Goal: Information Seeking & Learning: Learn about a topic

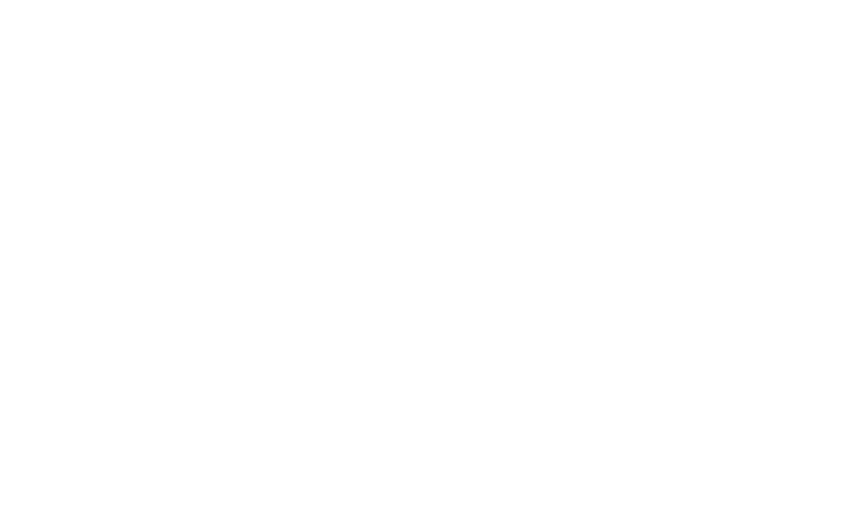
scroll to position [2023, 3]
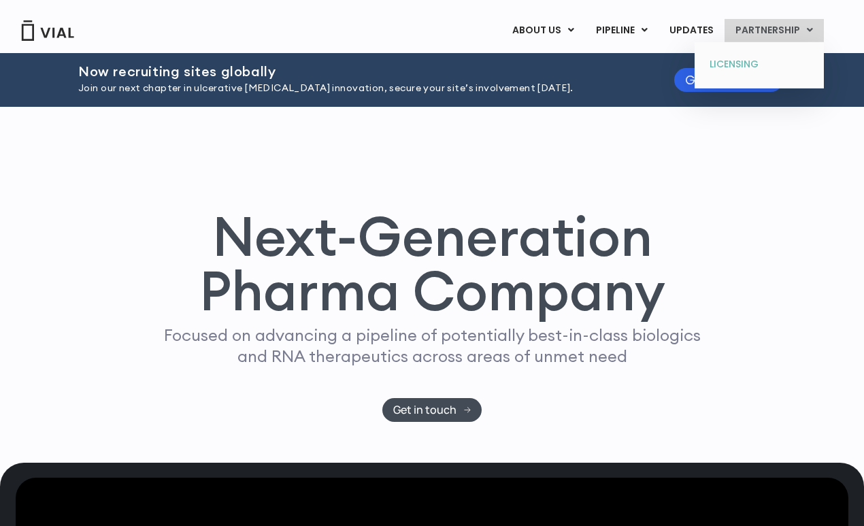
click at [754, 65] on link "LICENSING" at bounding box center [758, 65] width 119 height 22
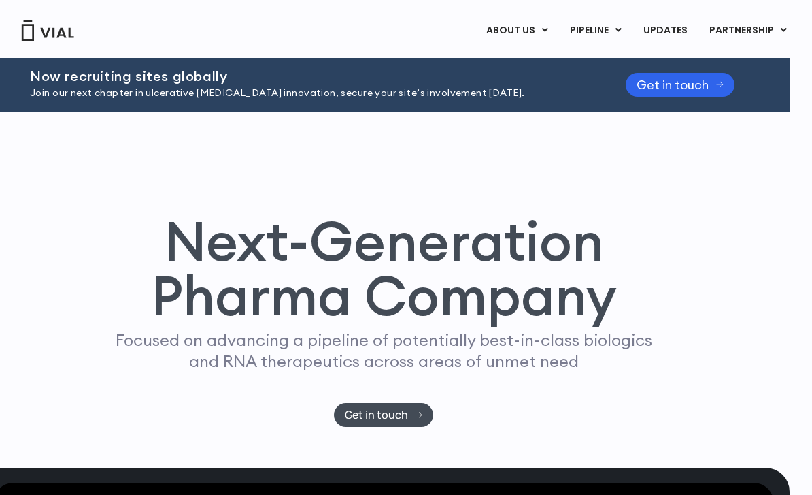
scroll to position [0, 7]
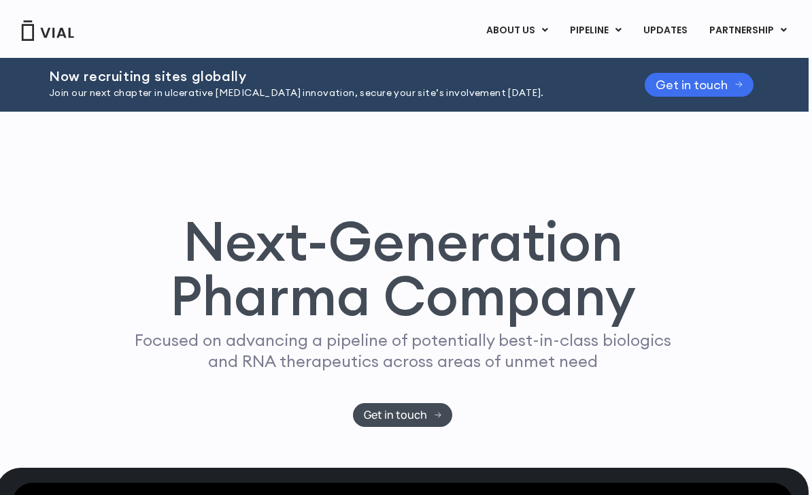
click at [687, 83] on span "Get in touch" at bounding box center [692, 85] width 72 height 10
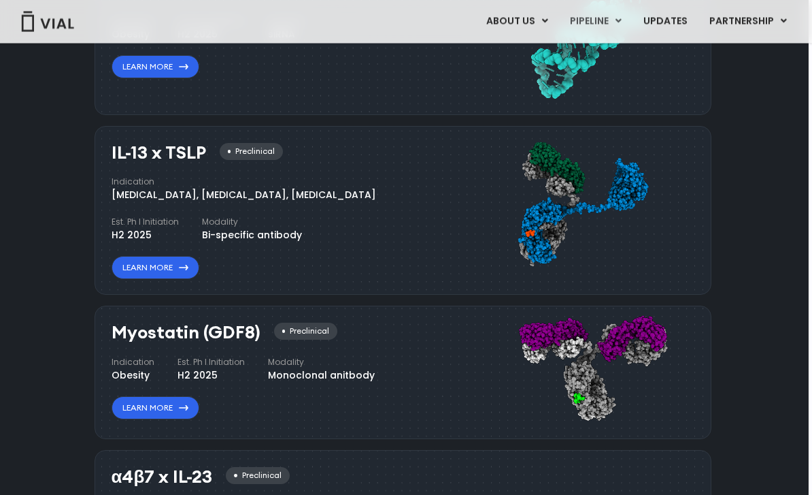
scroll to position [1246, 7]
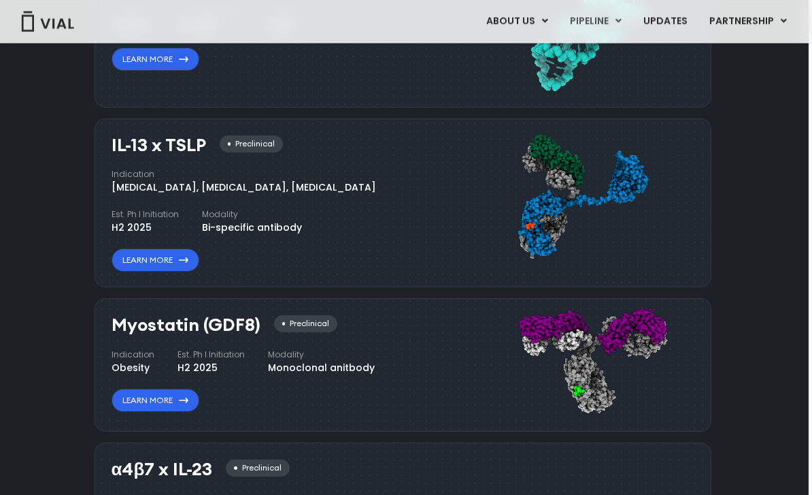
click at [264, 136] on div "Preclinical" at bounding box center [251, 144] width 63 height 17
click at [282, 137] on div "IL-13 x TSLP Preclinical" at bounding box center [197, 146] width 171 height 20
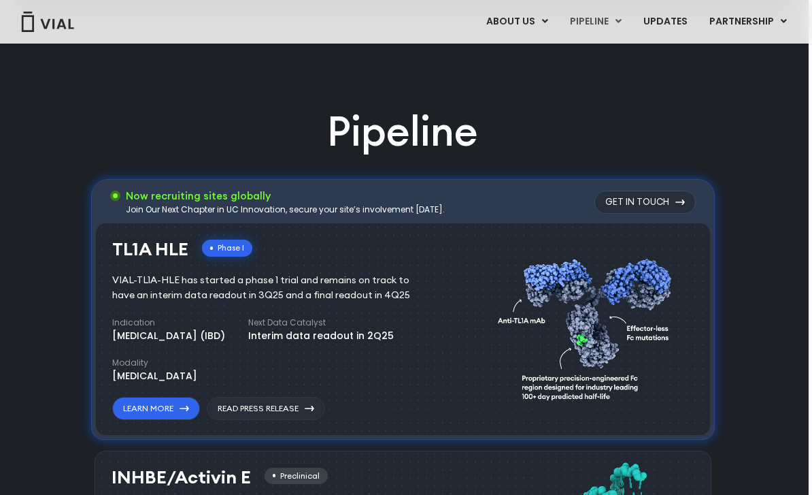
scroll to position [753, 7]
click at [162, 408] on link "Learn More" at bounding box center [156, 408] width 88 height 23
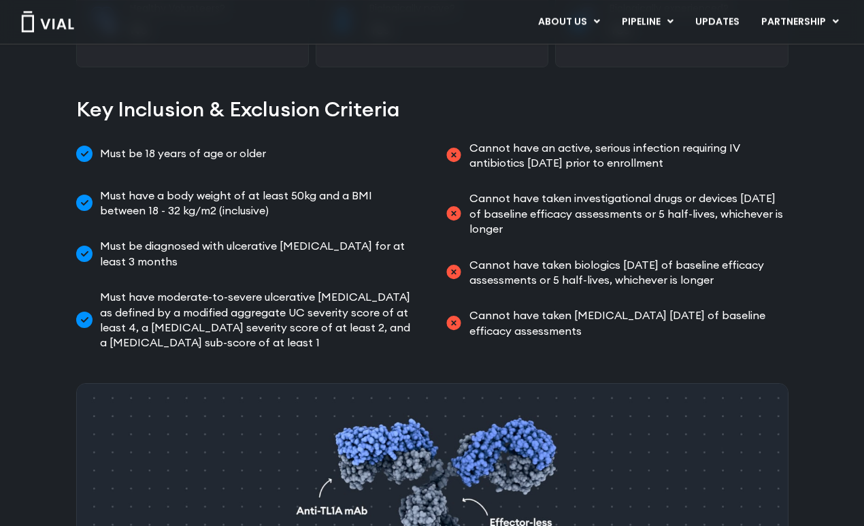
scroll to position [740, 0]
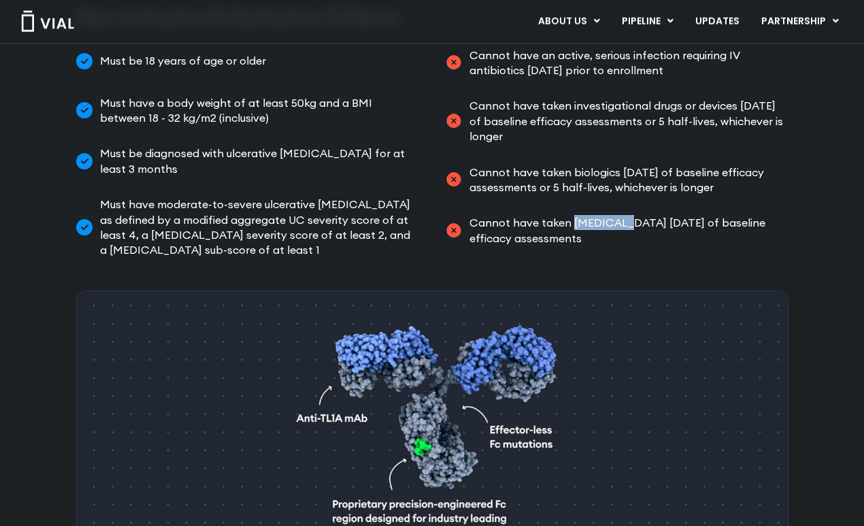
drag, startPoint x: 571, startPoint y: 184, endPoint x: 623, endPoint y: 186, distance: 52.4
click at [623, 215] on span "Cannot have taken Rituximab within 1 year of baseline efficacy assessments" at bounding box center [627, 230] width 323 height 31
copy span "Rituximab"
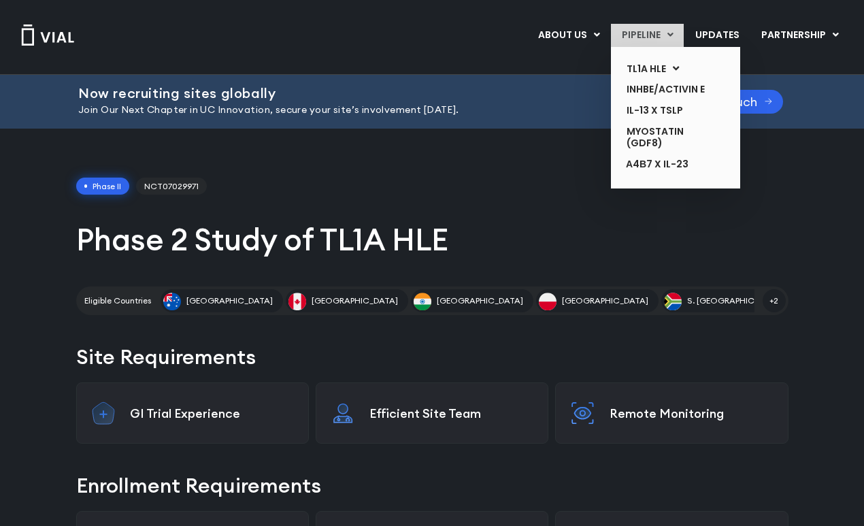
scroll to position [0, 0]
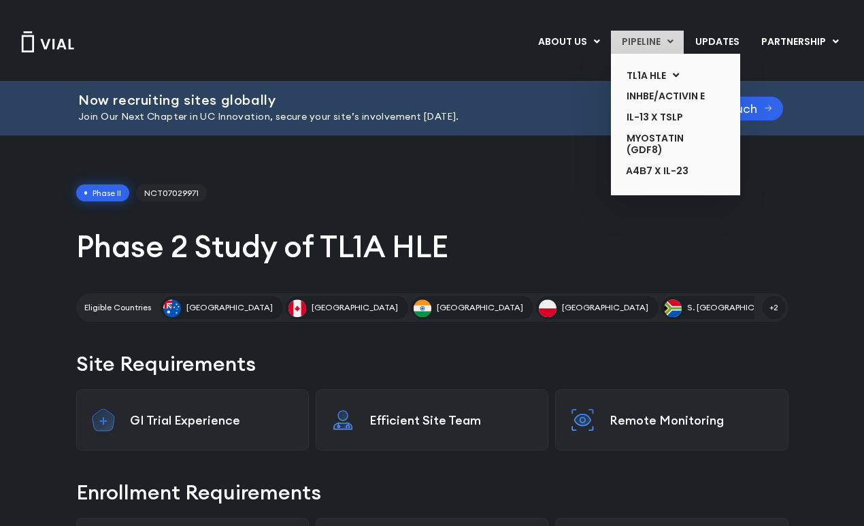
click at [633, 50] on link "PIPELINE" at bounding box center [647, 42] width 73 height 23
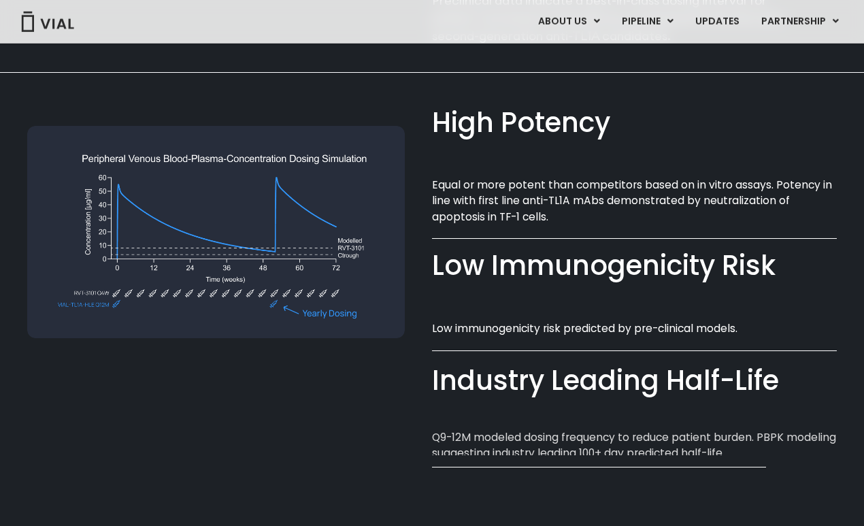
scroll to position [884, 0]
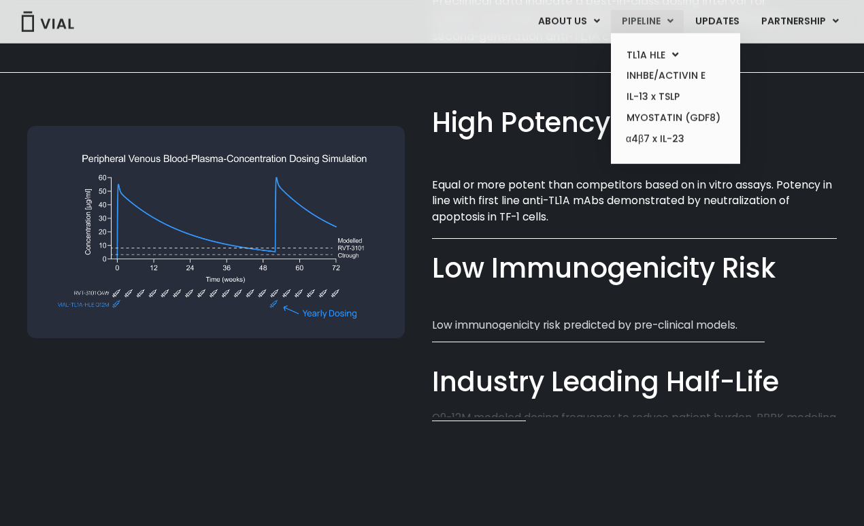
click at [639, 24] on link "PIPELINE" at bounding box center [647, 21] width 73 height 23
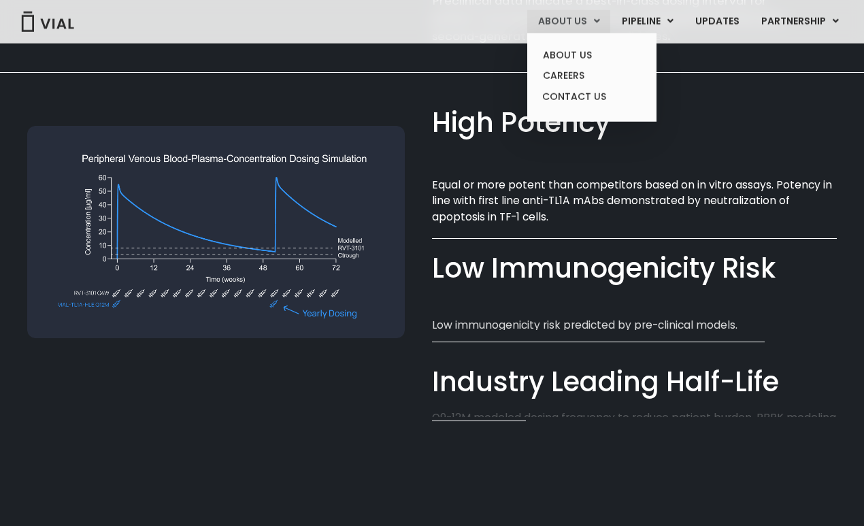
click at [542, 28] on link "ABOUT US" at bounding box center [568, 21] width 83 height 23
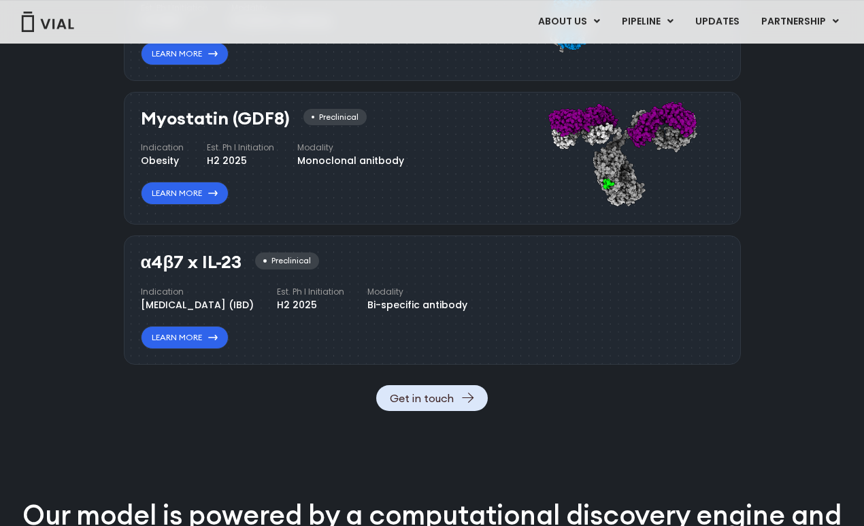
scroll to position [1460, 0]
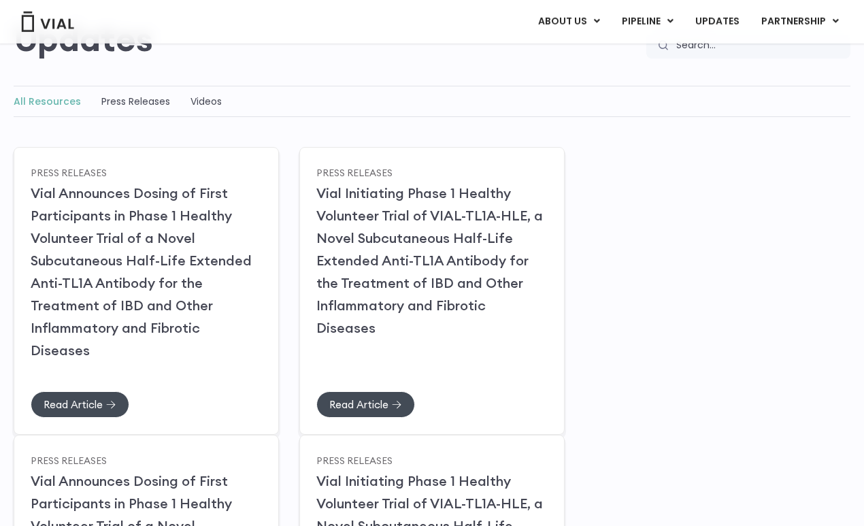
scroll to position [134, 0]
click at [208, 104] on link "Videos" at bounding box center [206, 101] width 31 height 14
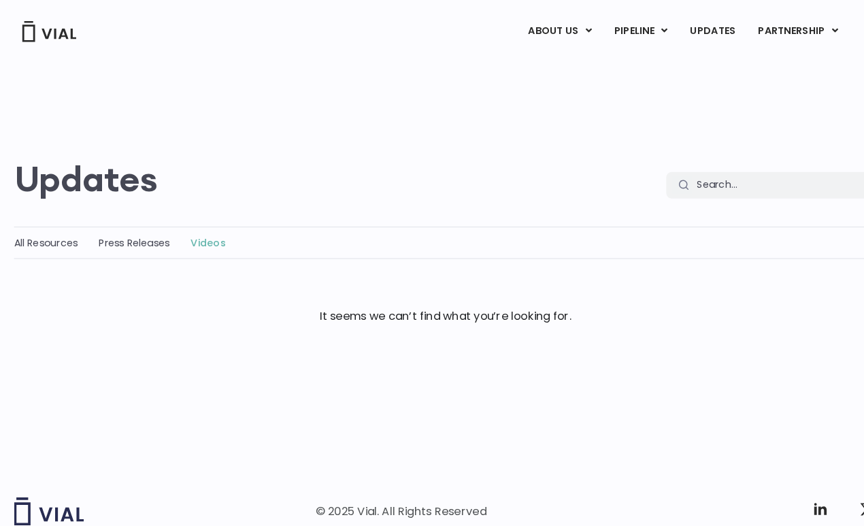
scroll to position [4, 0]
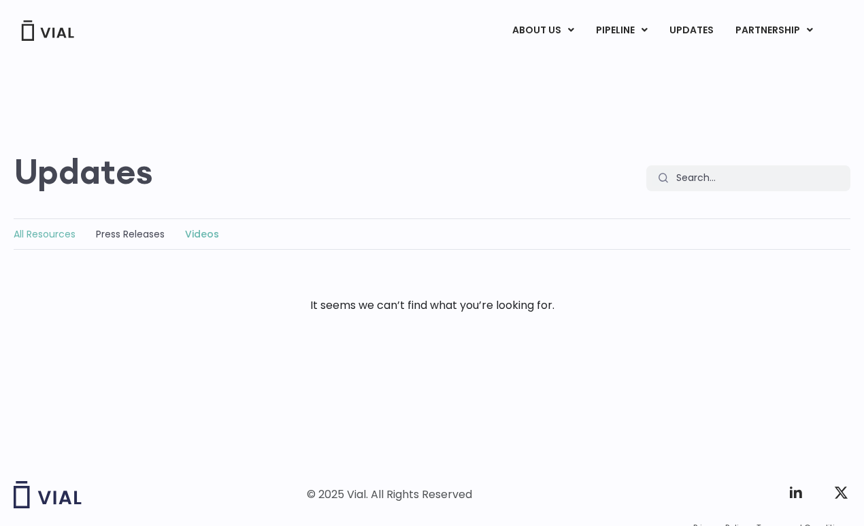
click at [42, 227] on link "All Resources" at bounding box center [45, 234] width 62 height 14
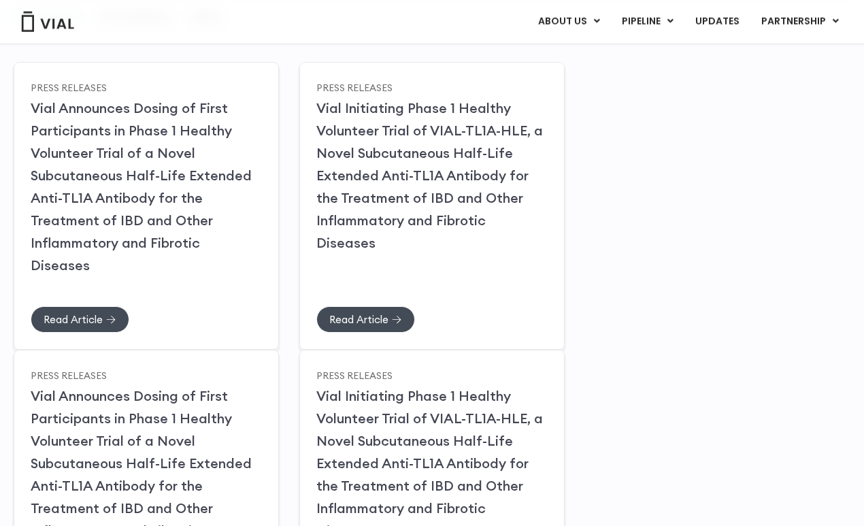
scroll to position [167, 0]
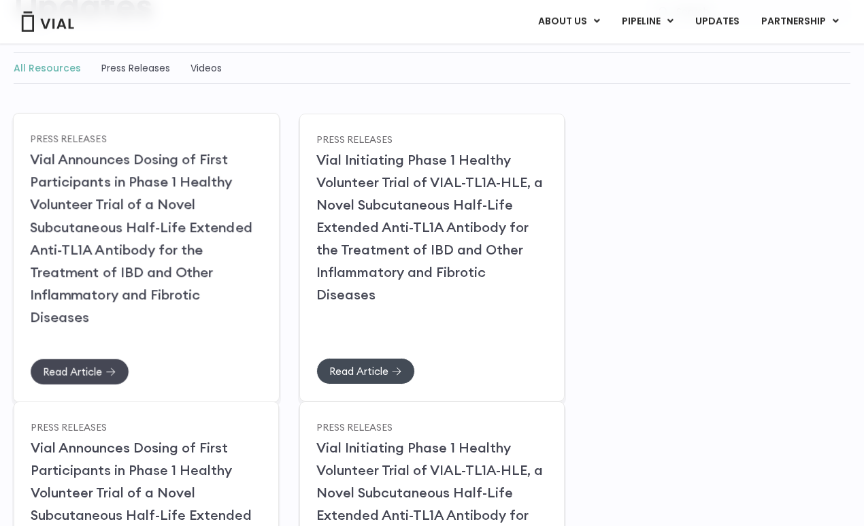
click at [87, 358] on link "Read Article" at bounding box center [79, 371] width 99 height 27
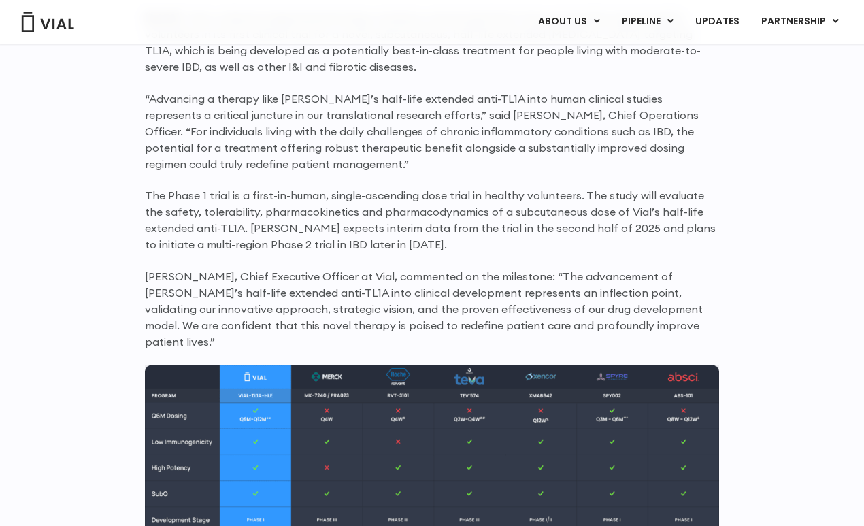
scroll to position [1130, 0]
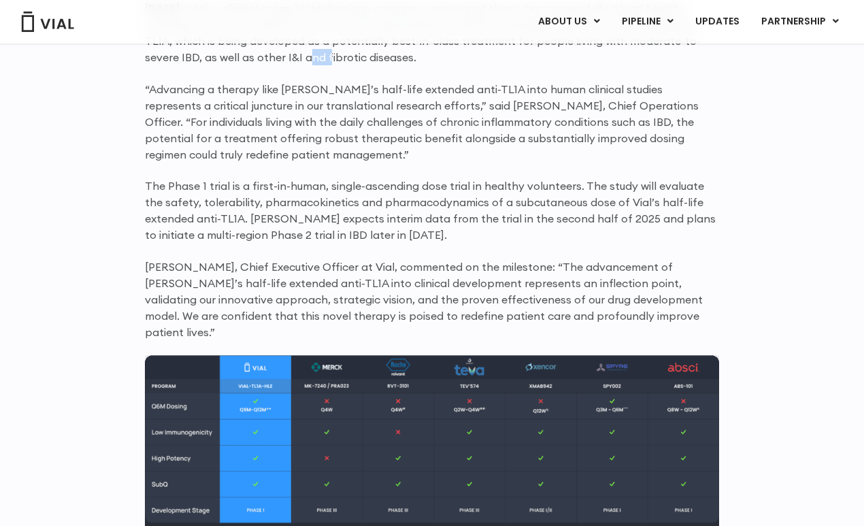
click at [284, 74] on div "First-in-human dosing has successfully commenced with healthy volunteers Primar…" at bounding box center [432, 438] width 574 height 1225
click at [281, 52] on p "[DATE] – Vial, a clinical-stage biotechnology company, announced that it has su…" at bounding box center [432, 32] width 574 height 65
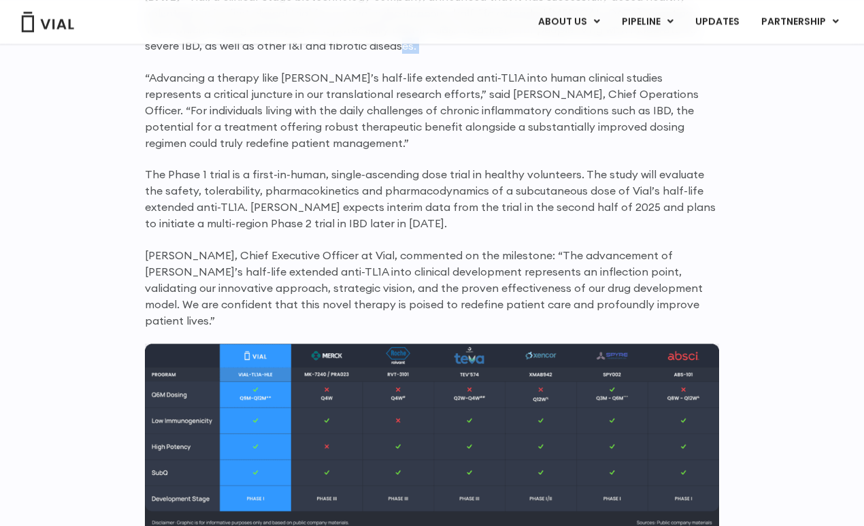
scroll to position [1140, 0]
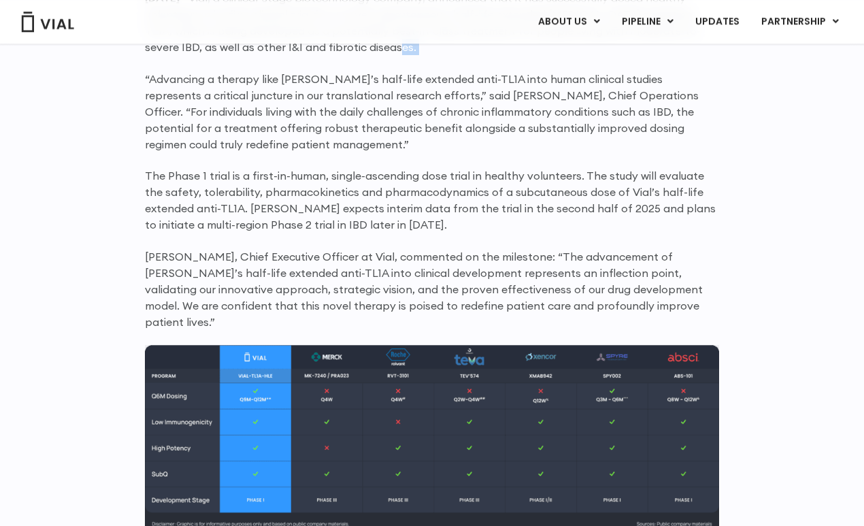
click at [229, 199] on p "The Phase 1 trial is a first-in-human, single-ascending dose trial in healthy v…" at bounding box center [432, 199] width 574 height 65
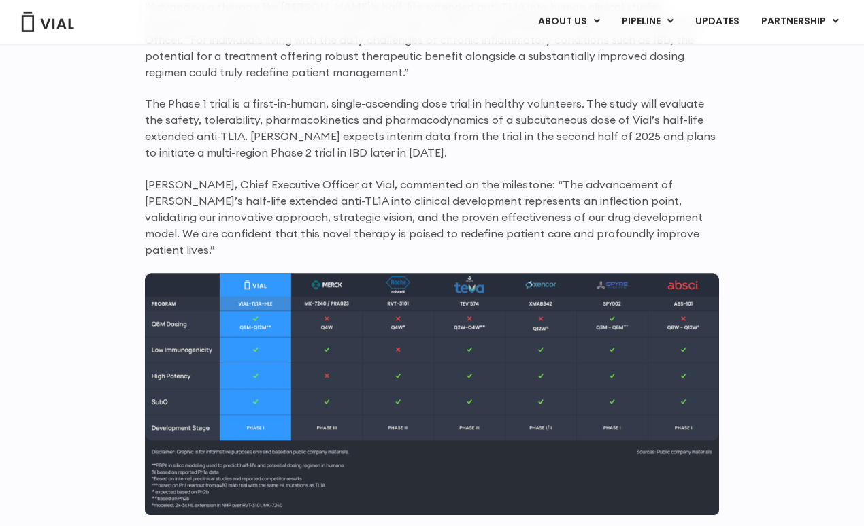
scroll to position [1181, 0]
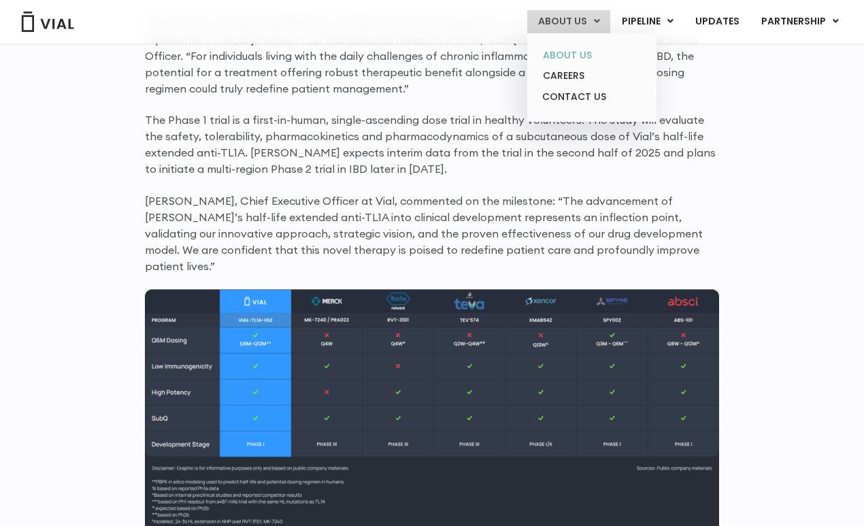
click at [540, 61] on link "ABOUT US" at bounding box center [591, 55] width 119 height 21
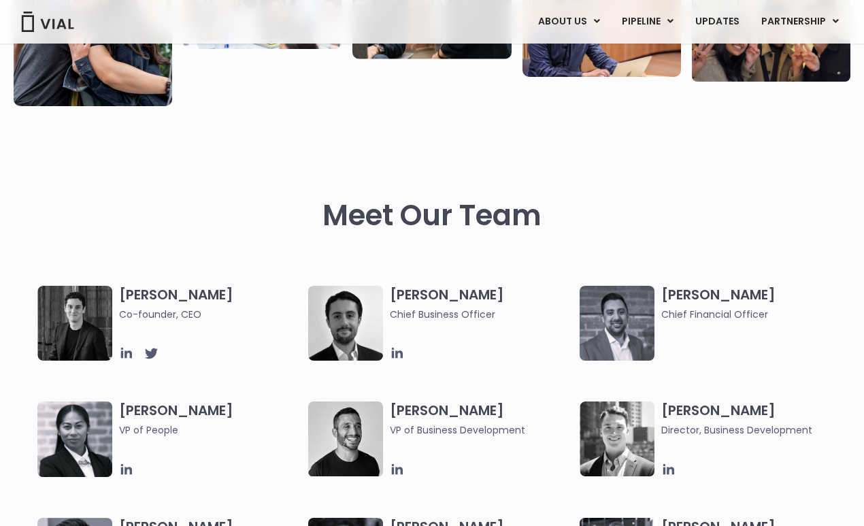
scroll to position [442, 0]
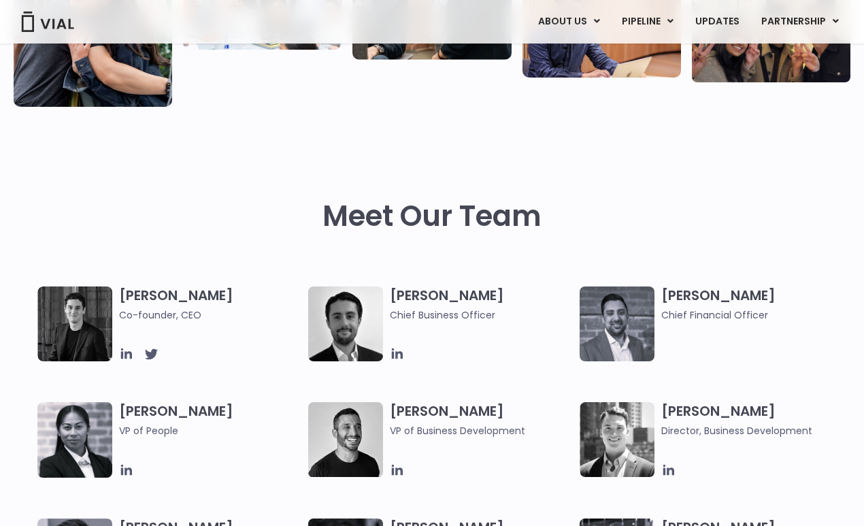
click at [110, 350] on img at bounding box center [74, 323] width 75 height 75
click at [127, 357] on icon at bounding box center [126, 353] width 11 height 11
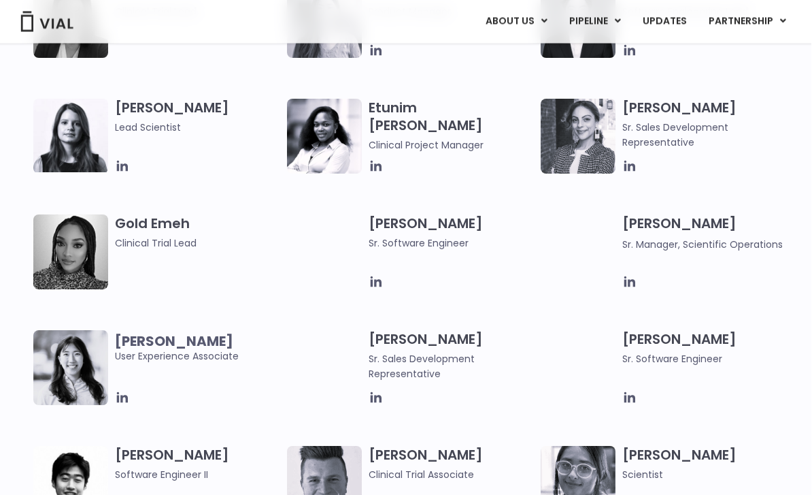
scroll to position [1209, 7]
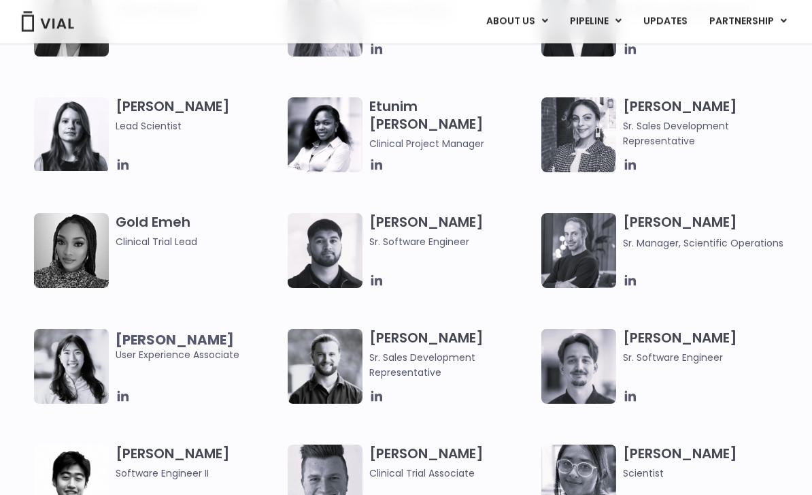
click at [153, 216] on h3 "Gold Emeh Clinical Trial Lead" at bounding box center [198, 232] width 165 height 36
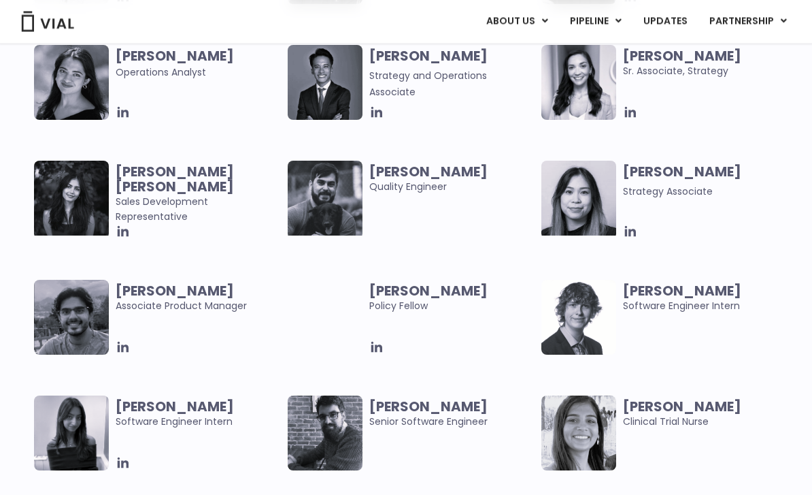
scroll to position [2656, 7]
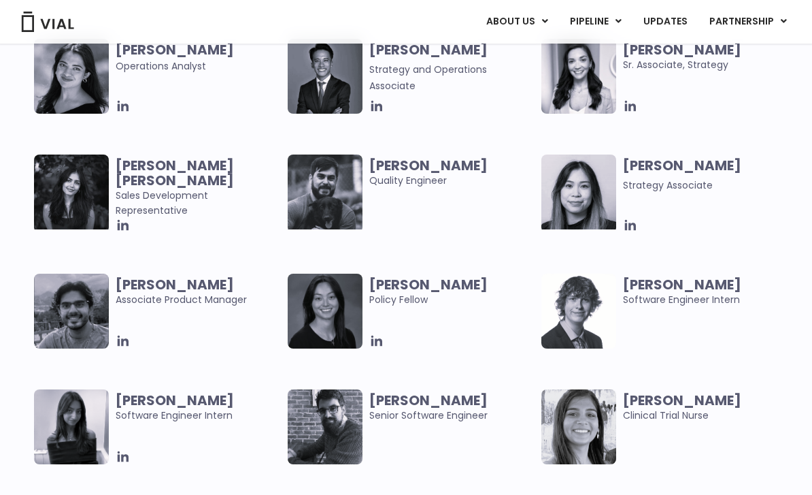
click at [196, 159] on b "Harman Kaur" at bounding box center [175, 173] width 118 height 34
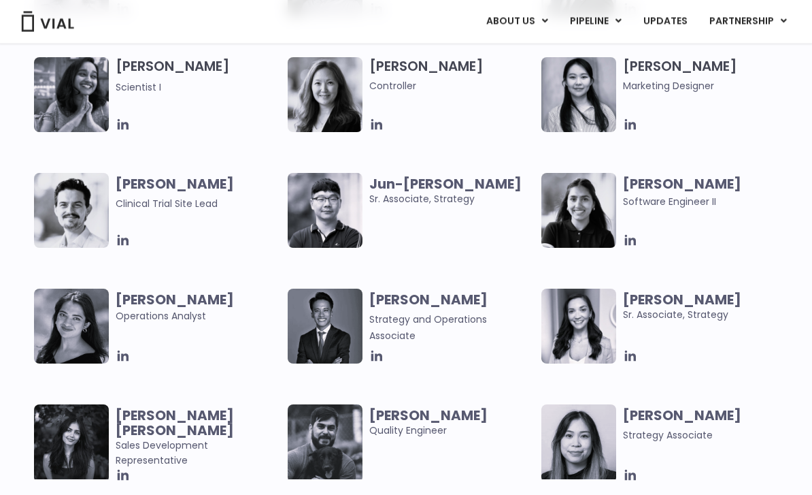
scroll to position [2397, 7]
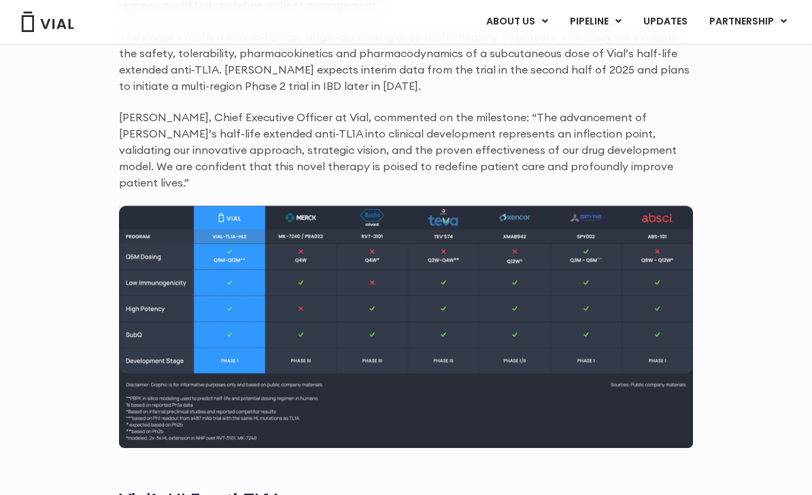
scroll to position [1246, 0]
